Goal: Information Seeking & Learning: Learn about a topic

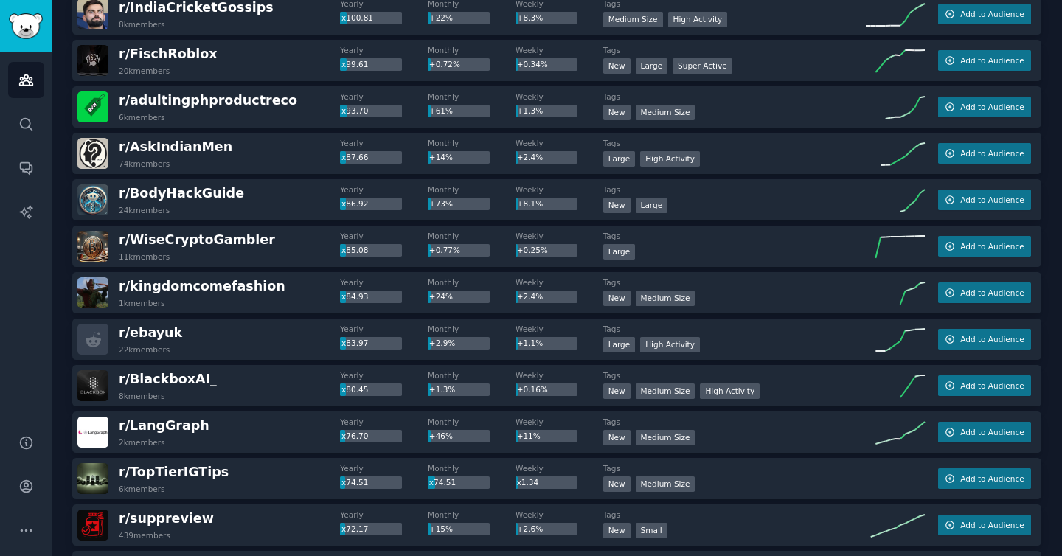
scroll to position [1833, 0]
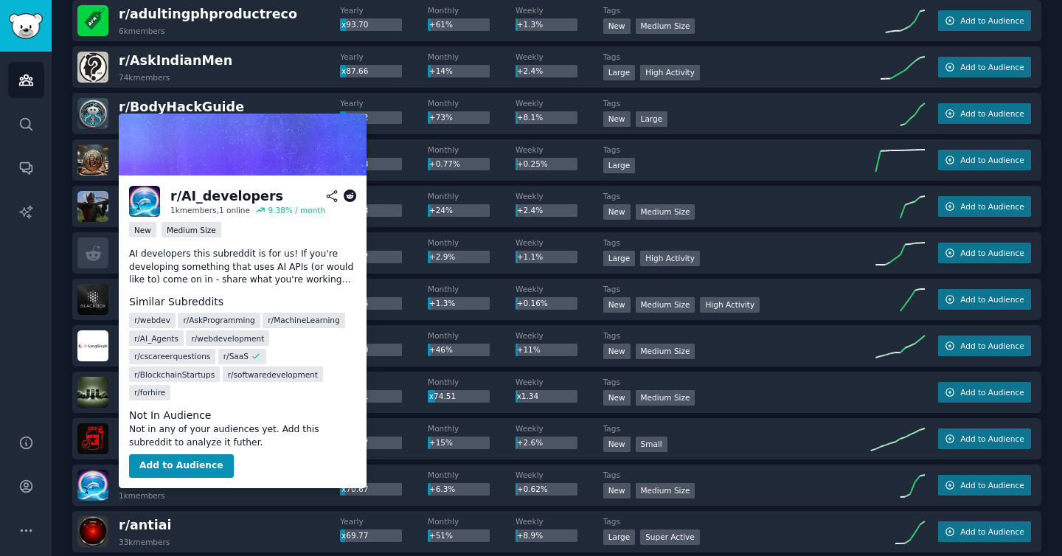
click at [353, 195] on icon at bounding box center [350, 196] width 13 height 13
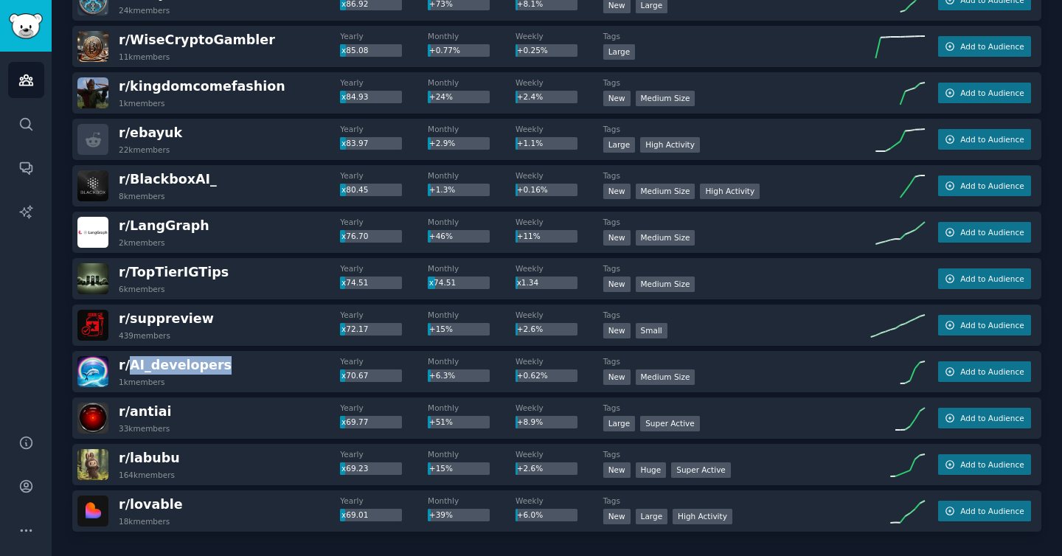
scroll to position [2022, 0]
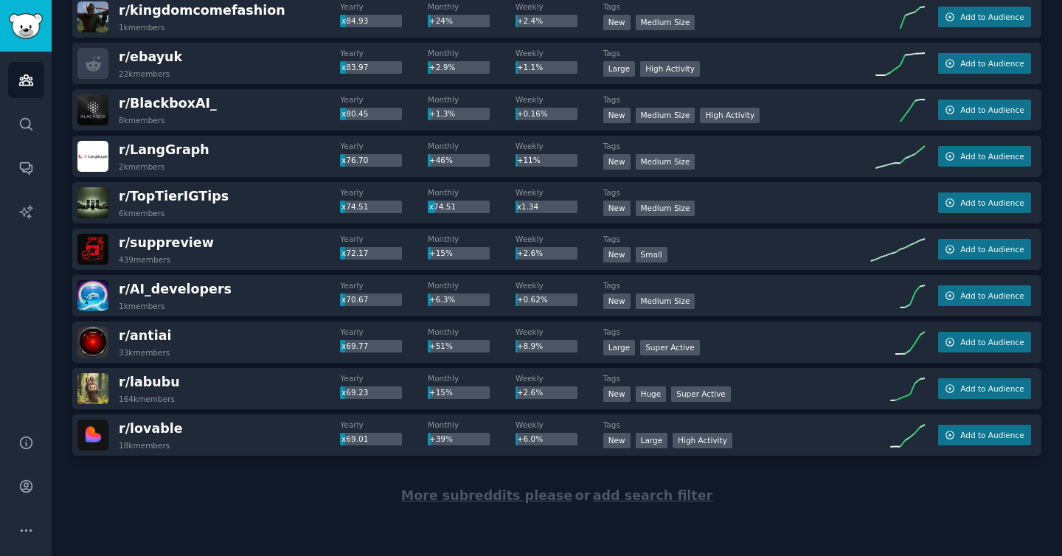
click at [503, 497] on span "More subreddits please" at bounding box center [486, 495] width 171 height 15
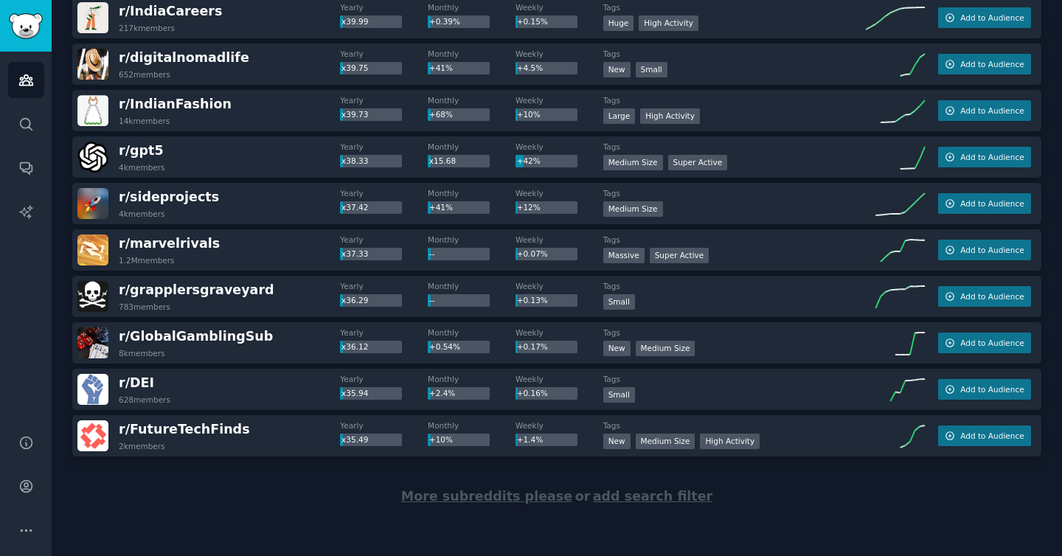
scroll to position [4346, 0]
click at [505, 499] on span "More subreddits please" at bounding box center [486, 495] width 171 height 15
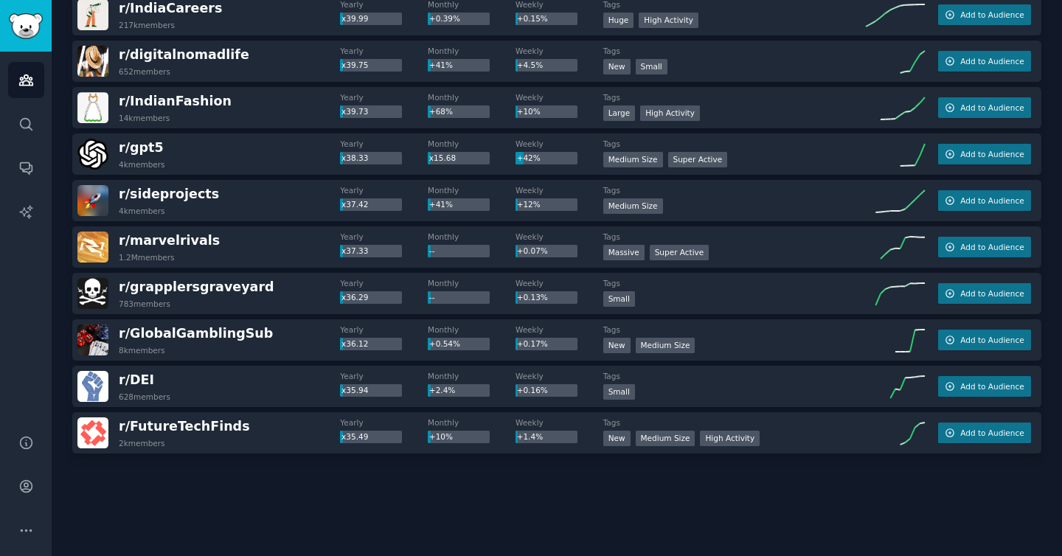
scroll to position [4349, 0]
click at [224, 468] on div at bounding box center [556, 494] width 969 height 83
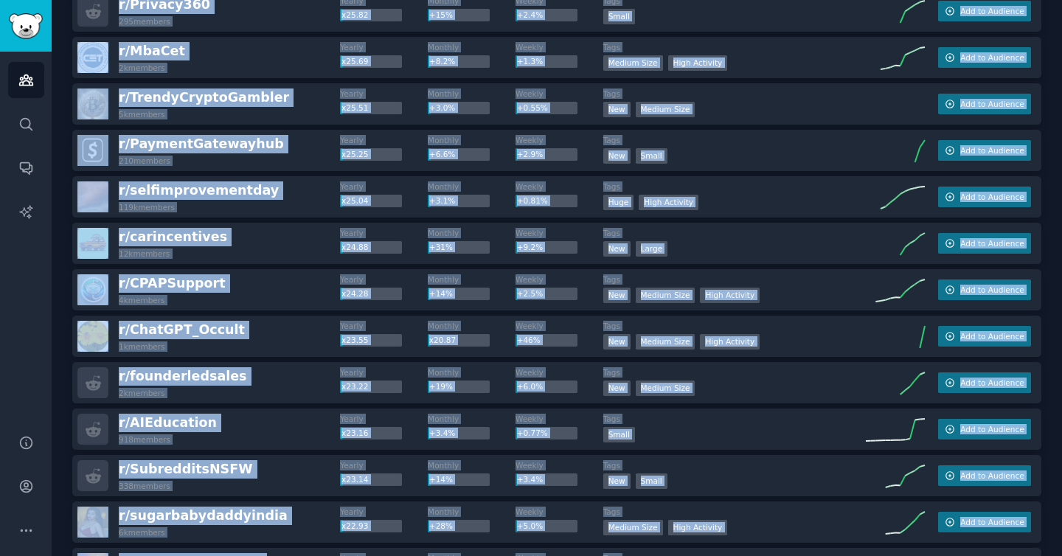
scroll to position [6670, 0]
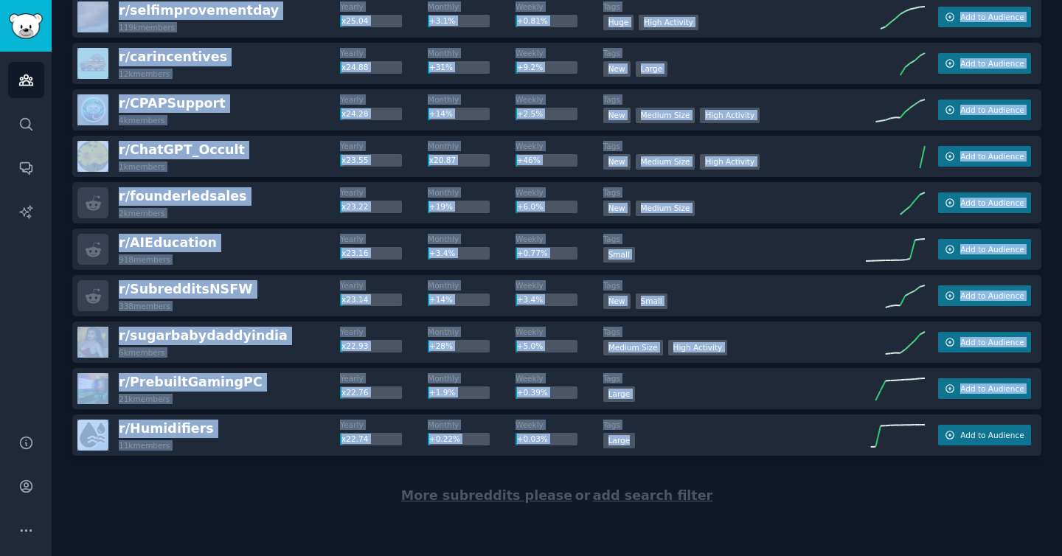
drag, startPoint x: 201, startPoint y: 199, endPoint x: 760, endPoint y: 455, distance: 614.4
copy div "Top Subreddits Top Subreddits Largest Active Growing Sort by Member Growth Time…"
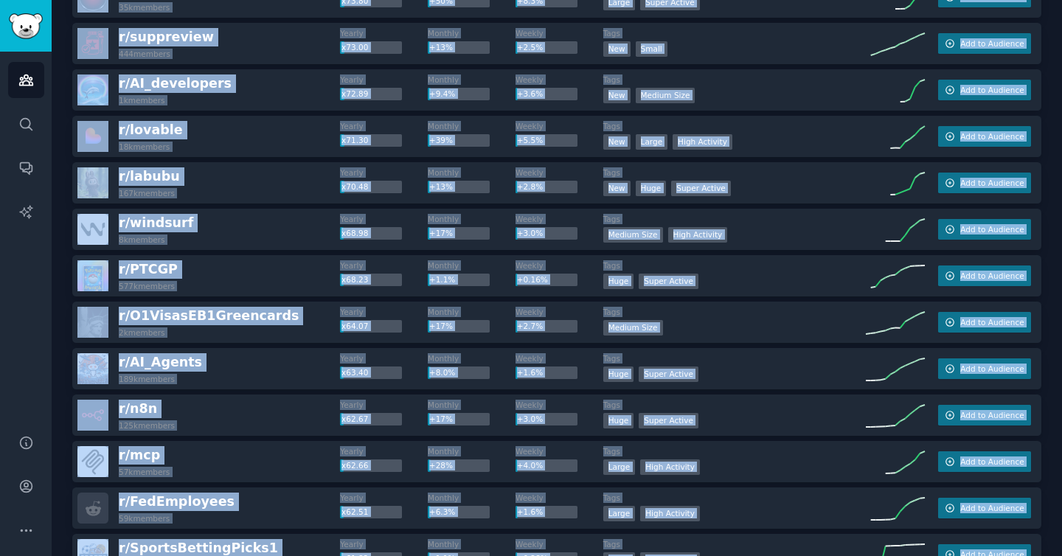
scroll to position [2162, 0]
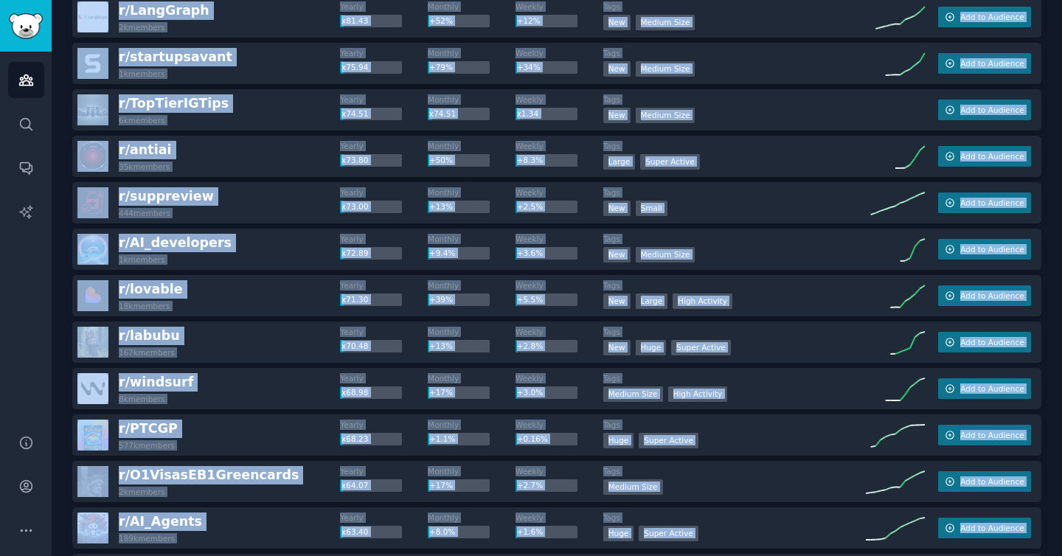
drag, startPoint x: 1062, startPoint y: 162, endPoint x: 1062, endPoint y: 5, distance: 157.1
click at [1056, 0] on html "Audiences Search Conversations AI Reports Help Account More Audiences Info New …" at bounding box center [531, 278] width 1062 height 556
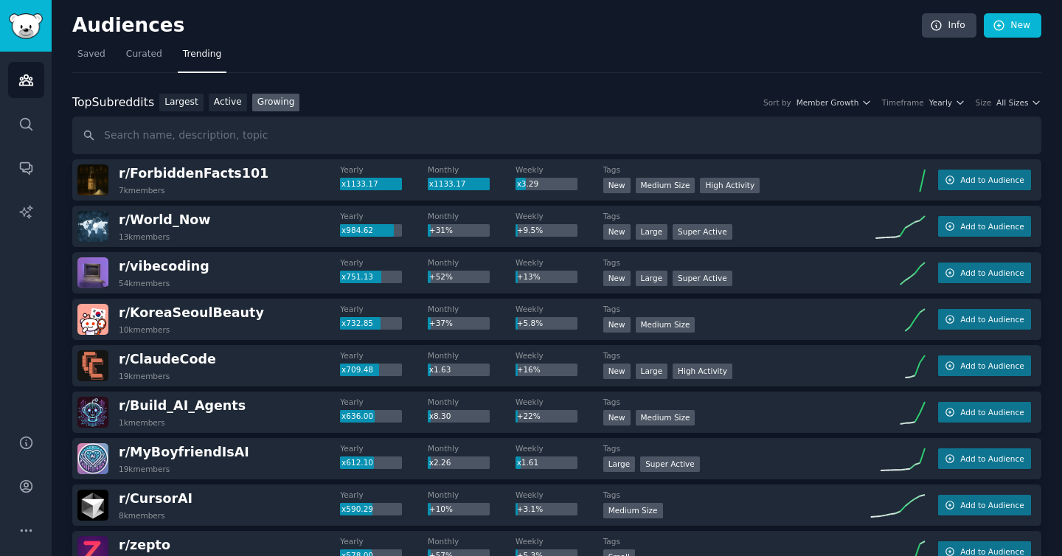
click at [759, 66] on nav "Saved Curated Trending" at bounding box center [556, 58] width 969 height 30
